Goal: Task Accomplishment & Management: Manage account settings

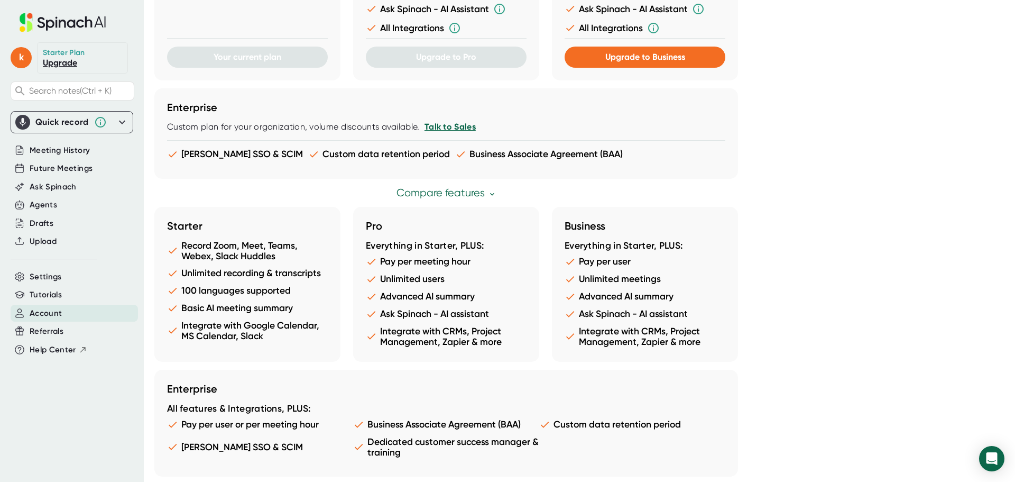
scroll to position [470, 0]
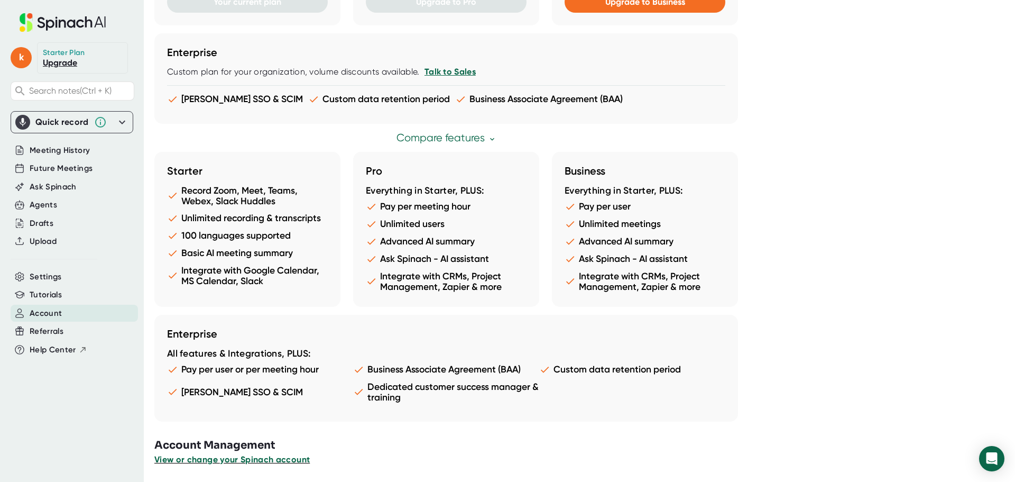
click at [241, 459] on span "View or change your Spinach account" at bounding box center [231, 459] width 155 height 10
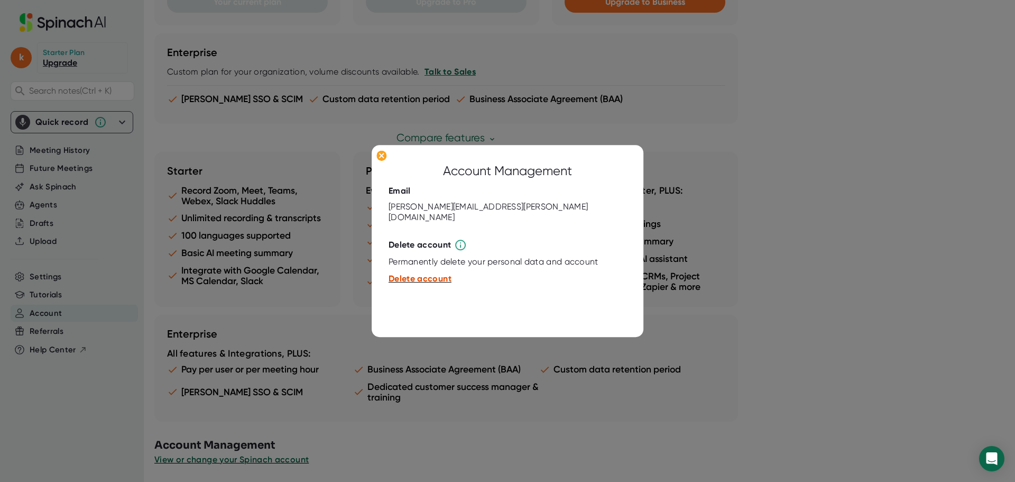
click at [432, 274] on span "Delete account" at bounding box center [419, 279] width 63 height 10
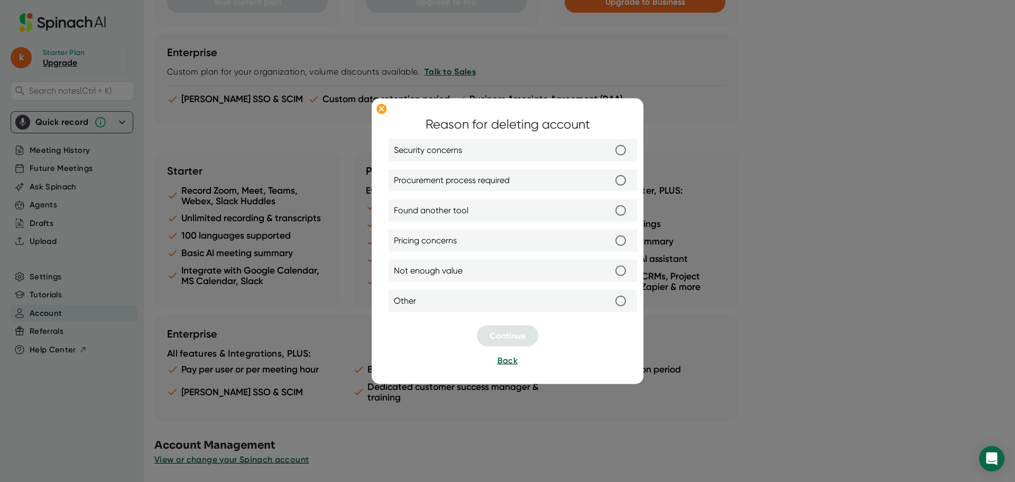
click at [621, 298] on input "Other" at bounding box center [620, 301] width 22 height 22
radio input "true"
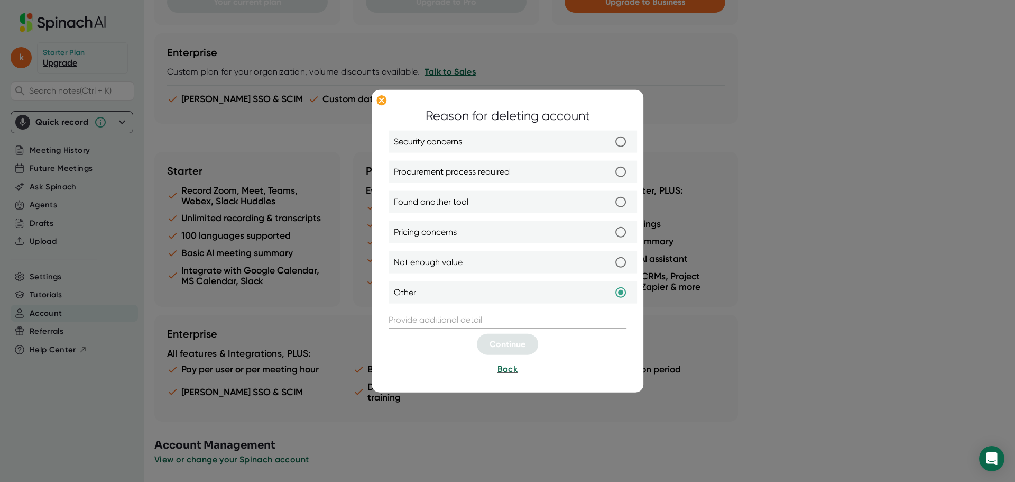
click at [619, 260] on input "Not enough value" at bounding box center [620, 262] width 22 height 22
radio input "true"
click at [490, 321] on input "text" at bounding box center [507, 319] width 238 height 17
type input "na"
click at [503, 336] on button "Continue" at bounding box center [507, 344] width 61 height 21
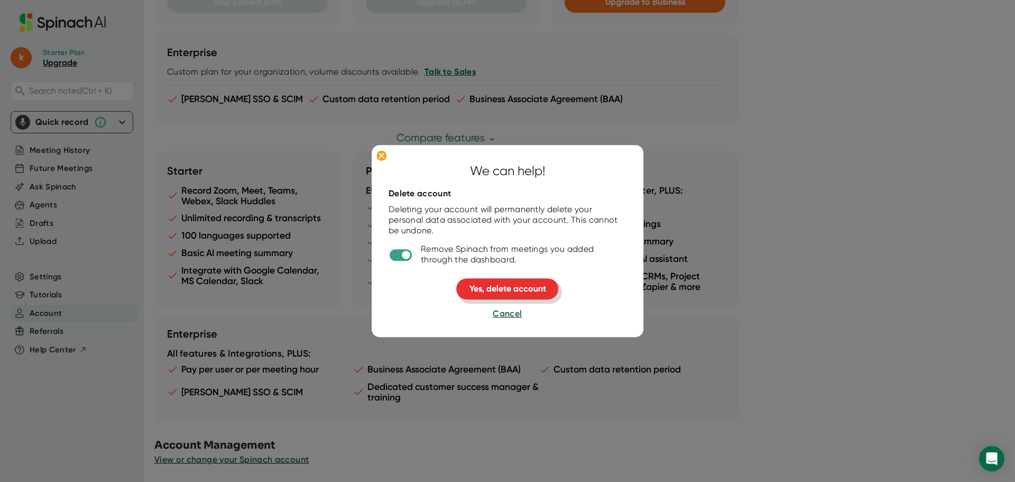
click at [489, 290] on span "Yes, delete account" at bounding box center [507, 289] width 77 height 10
